Goal: Transaction & Acquisition: Book appointment/travel/reservation

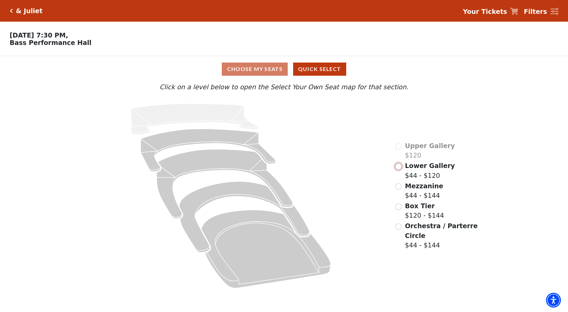
click at [283, 168] on input "Lower Gallery$44 - $120\a" at bounding box center [399, 166] width 6 height 6
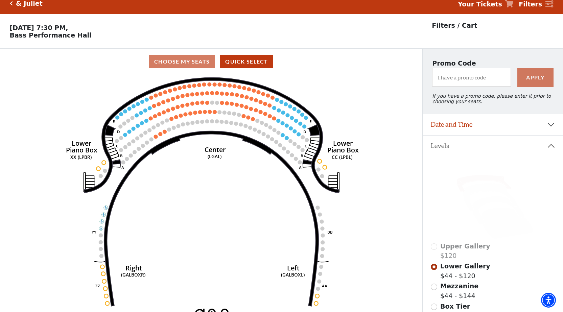
scroll to position [31, 0]
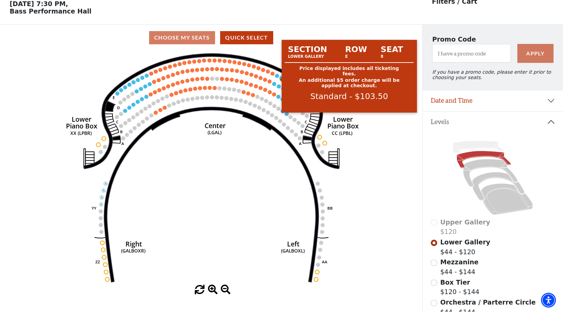
click at [276, 78] on circle at bounding box center [277, 76] width 4 height 4
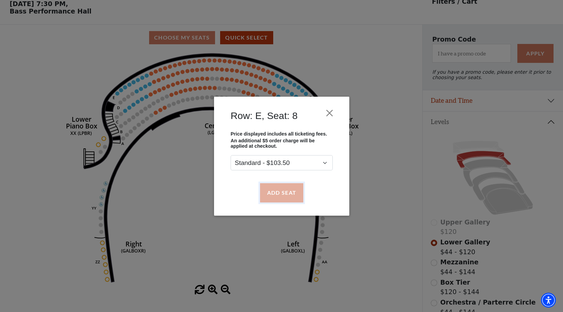
click at [269, 191] on button "Add Seat" at bounding box center [281, 192] width 43 height 19
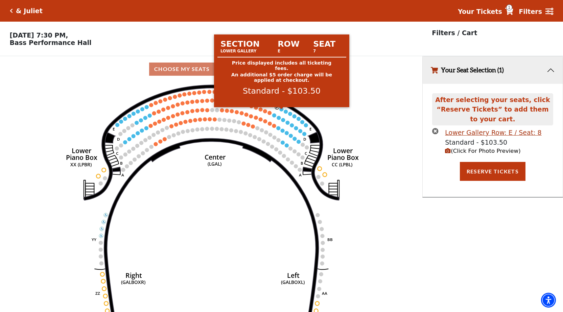
click at [281, 111] on circle at bounding box center [282, 109] width 4 height 4
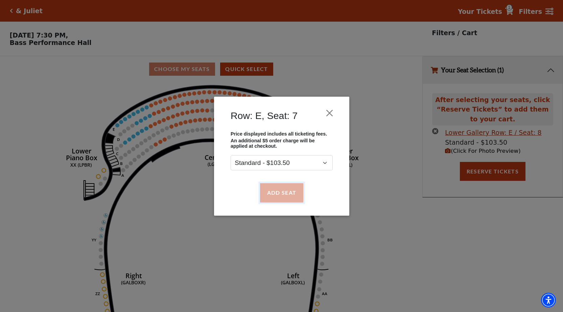
click at [275, 188] on button "Add Seat" at bounding box center [281, 192] width 43 height 19
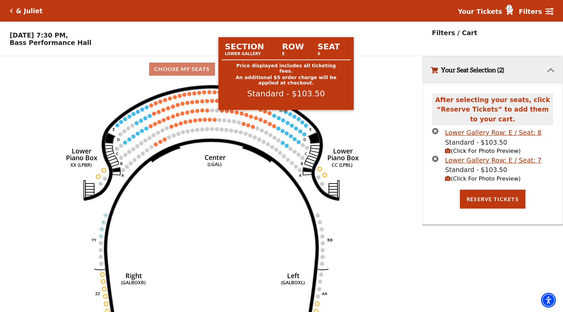
click at [283, 114] on circle at bounding box center [286, 112] width 4 height 4
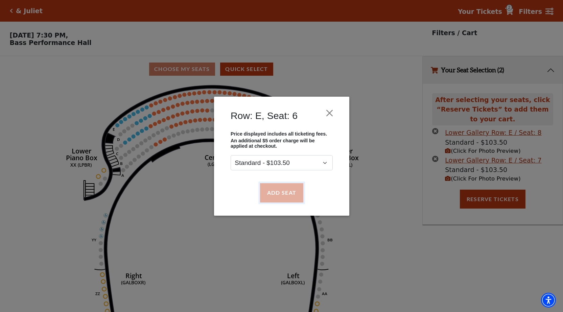
click at [283, 197] on button "Add Seat" at bounding box center [281, 192] width 43 height 19
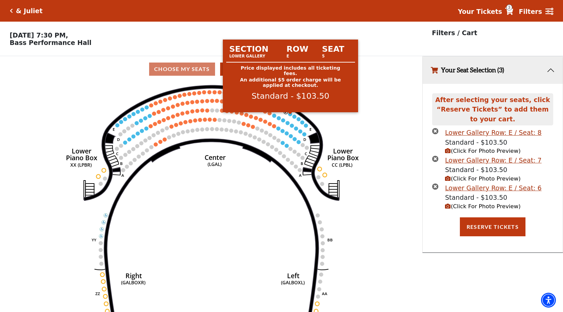
click at [283, 116] on circle at bounding box center [291, 114] width 4 height 4
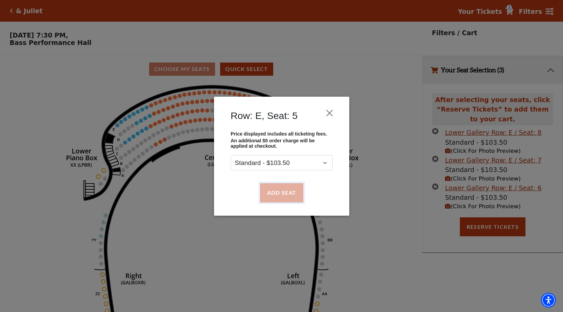
click at [283, 194] on button "Add Seat" at bounding box center [281, 192] width 43 height 19
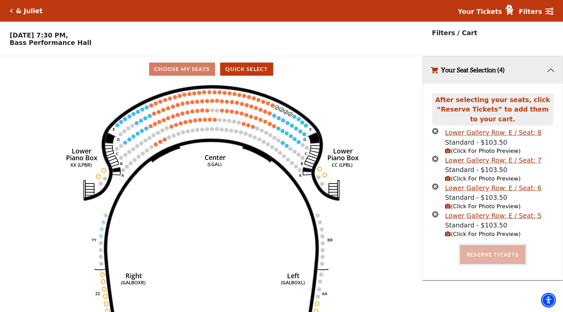
click at [283, 256] on button "Reserve Tickets" at bounding box center [493, 254] width 66 height 19
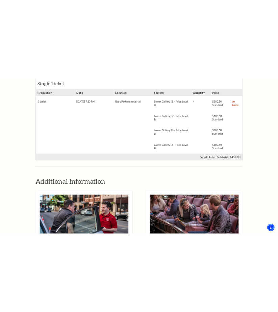
scroll to position [305, 0]
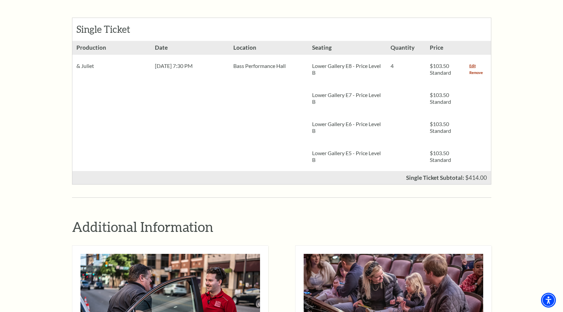
click at [475, 69] on link "Remove" at bounding box center [477, 72] width 14 height 7
